Goal: Navigation & Orientation: Find specific page/section

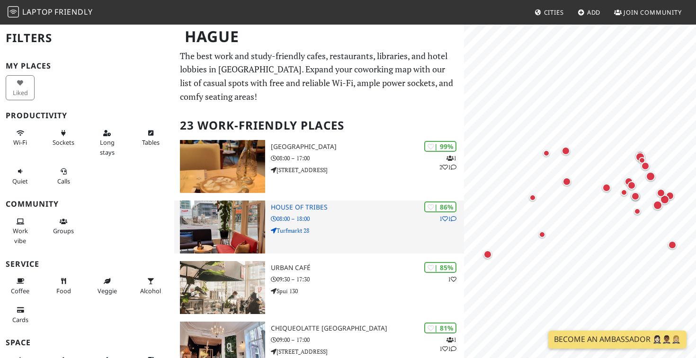
scroll to position [4, 0]
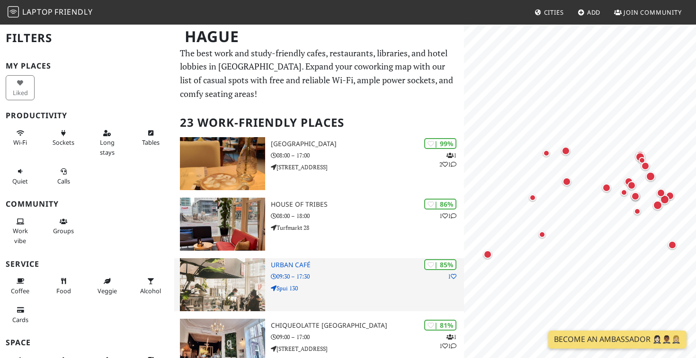
click at [296, 206] on h3 "House of Tribes" at bounding box center [367, 205] width 193 height 8
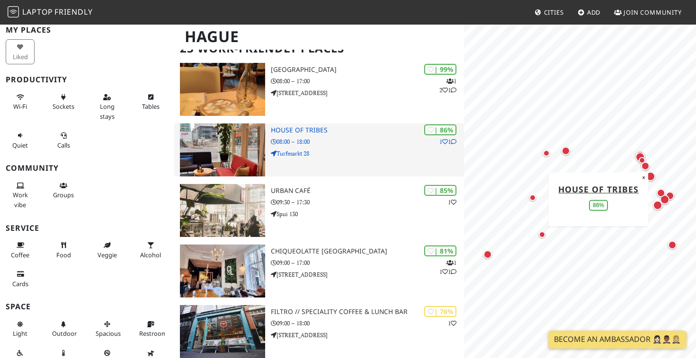
scroll to position [85, 0]
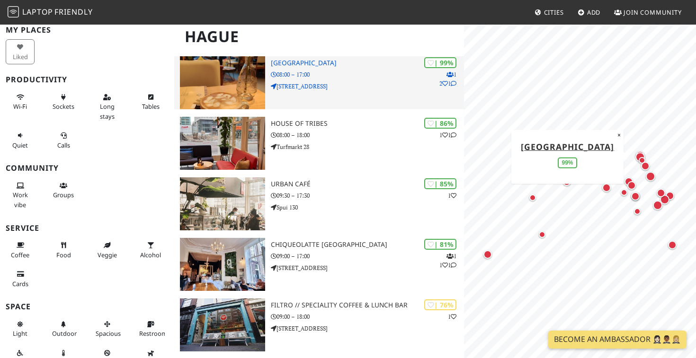
click at [315, 63] on h3 "Barista Cafe Frederikstraat" at bounding box center [367, 63] width 193 height 8
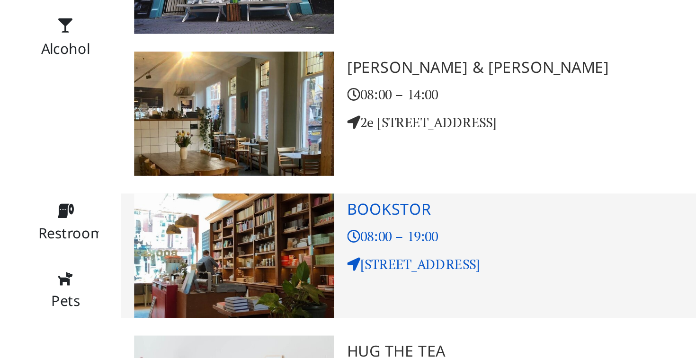
scroll to position [268, 0]
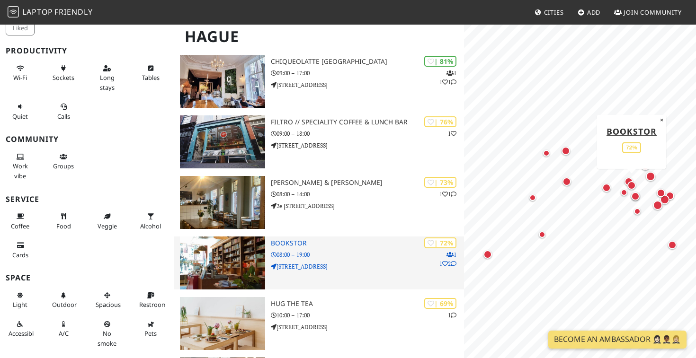
click at [278, 241] on h3 "Bookstor" at bounding box center [367, 244] width 193 height 8
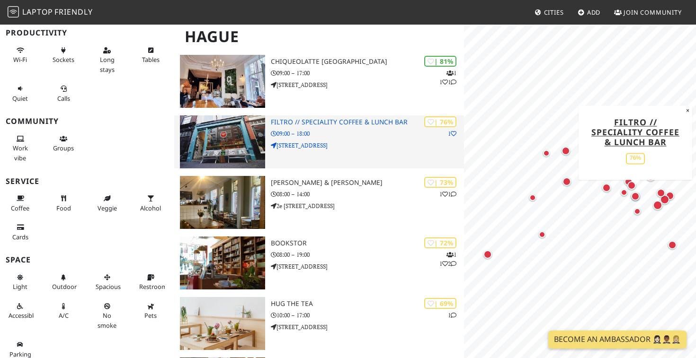
scroll to position [270, 0]
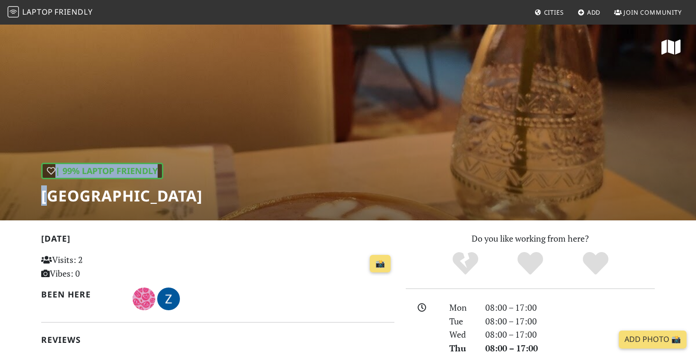
drag, startPoint x: 50, startPoint y: 199, endPoint x: 295, endPoint y: 200, distance: 245.8
click at [295, 200] on div "| 99% Laptop Friendly Barista Cafe Frederikstraat" at bounding box center [348, 122] width 696 height 197
click at [332, 171] on div "| 99% Laptop Friendly Barista Cafe Frederikstraat" at bounding box center [348, 122] width 696 height 197
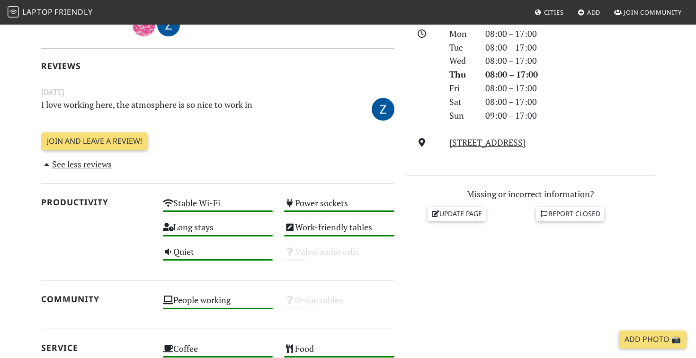
scroll to position [276, 0]
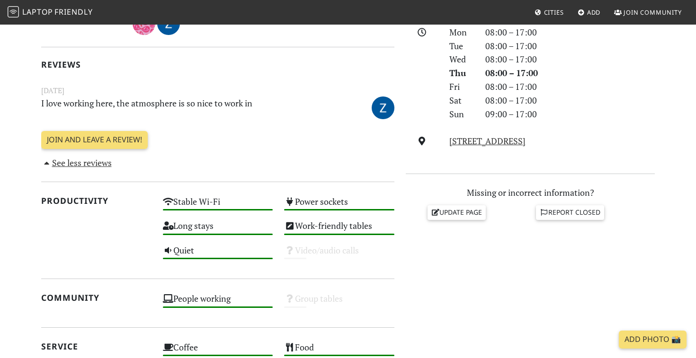
drag, startPoint x: 599, startPoint y: 141, endPoint x: 442, endPoint y: 141, distance: 156.7
click at [442, 141] on div "Frederikstraat 66, 2514 LL, Hague" at bounding box center [530, 141] width 260 height 14
copy div "Frederikstraat 66, 2514 LL, Hague"
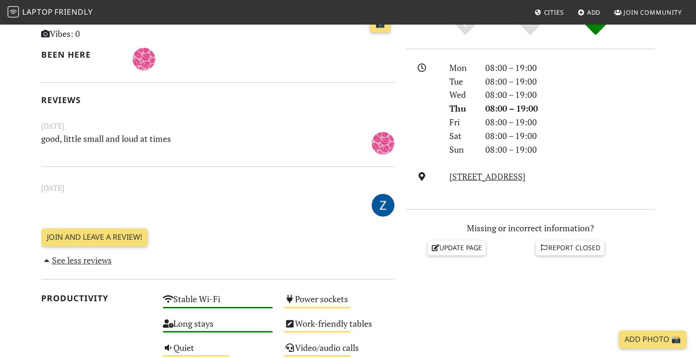
scroll to position [268, 0]
